Goal: Transaction & Acquisition: Download file/media

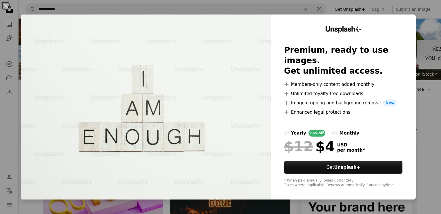
scroll to position [696, 0]
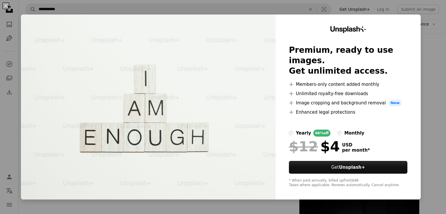
click at [433, 35] on div "An X shape Unsplash+ Premium, ready to use images. Get unlimited access. A plus…" at bounding box center [223, 107] width 446 height 214
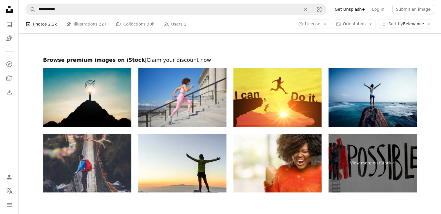
scroll to position [1082, 0]
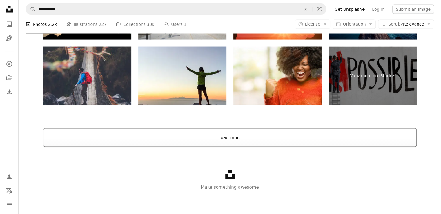
click at [224, 132] on button "Load more" at bounding box center [230, 138] width 374 height 19
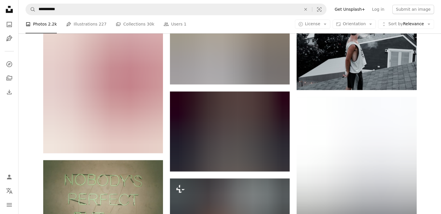
scroll to position [0, 0]
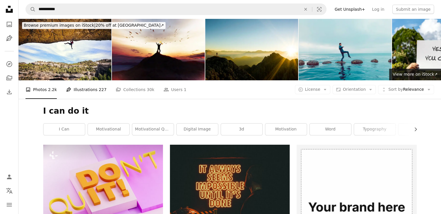
click at [89, 90] on link "Pen Tool Illustrations 227" at bounding box center [86, 89] width 40 height 19
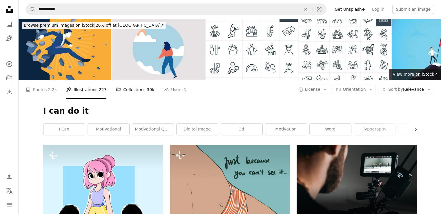
click at [147, 88] on span "30k" at bounding box center [151, 89] width 8 height 6
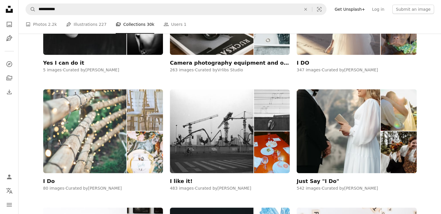
scroll to position [58, 0]
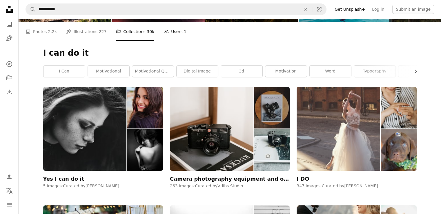
click at [171, 35] on link "People Users 1" at bounding box center [175, 31] width 23 height 19
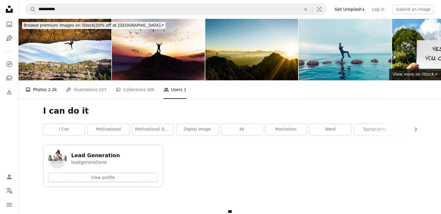
click at [27, 91] on icon "A photo" at bounding box center [28, 89] width 5 height 5
click at [30, 92] on icon "A photo" at bounding box center [28, 89] width 5 height 5
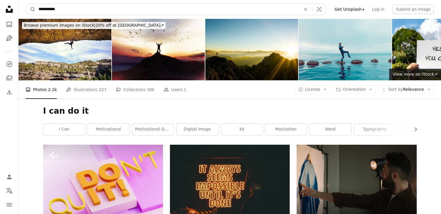
click at [82, 7] on input "**********" at bounding box center [168, 9] width 264 height 11
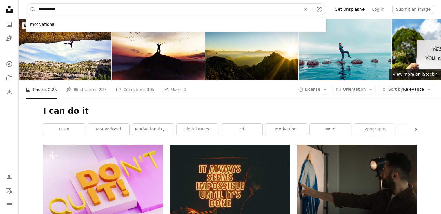
type input "**********"
click button "A magnifying glass" at bounding box center [31, 9] width 10 height 11
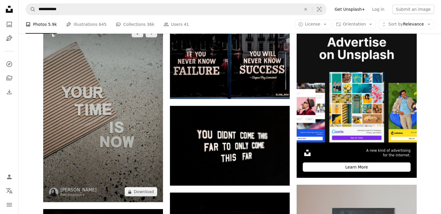
scroll to position [116, 0]
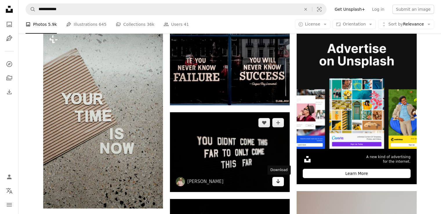
click at [278, 183] on icon "Download" at bounding box center [279, 181] width 4 height 4
